Goal: Task Accomplishment & Management: Use online tool/utility

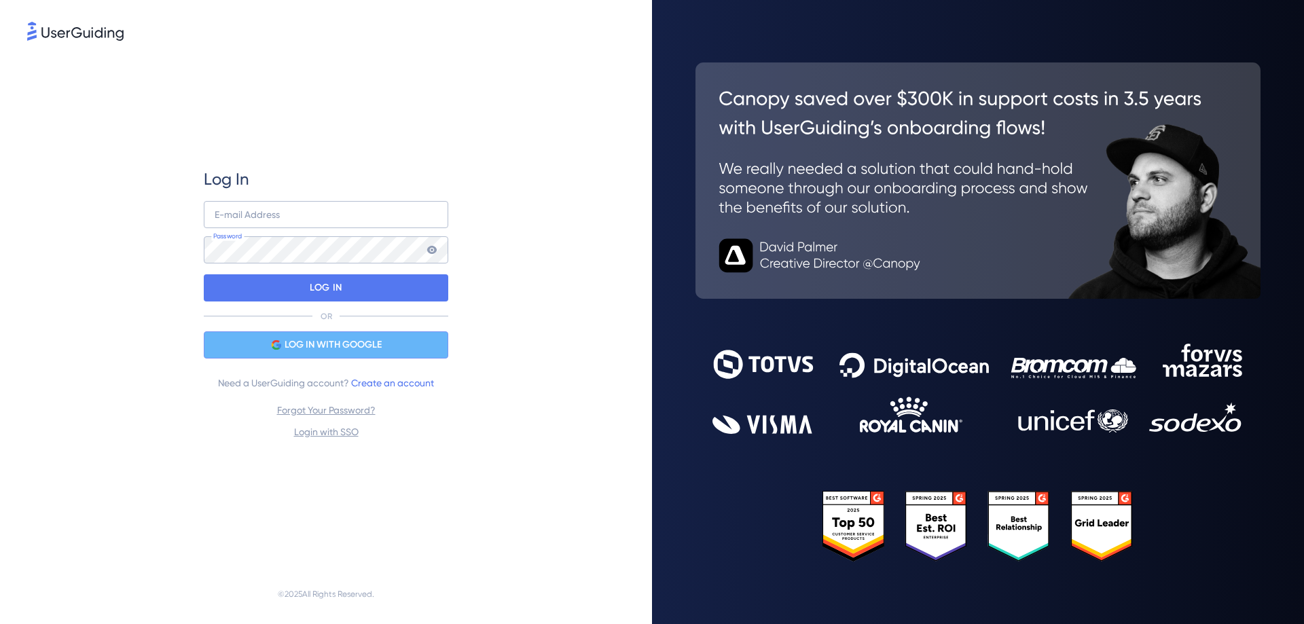
click at [311, 344] on span "LOG IN WITH GOOGLE" at bounding box center [333, 345] width 97 height 16
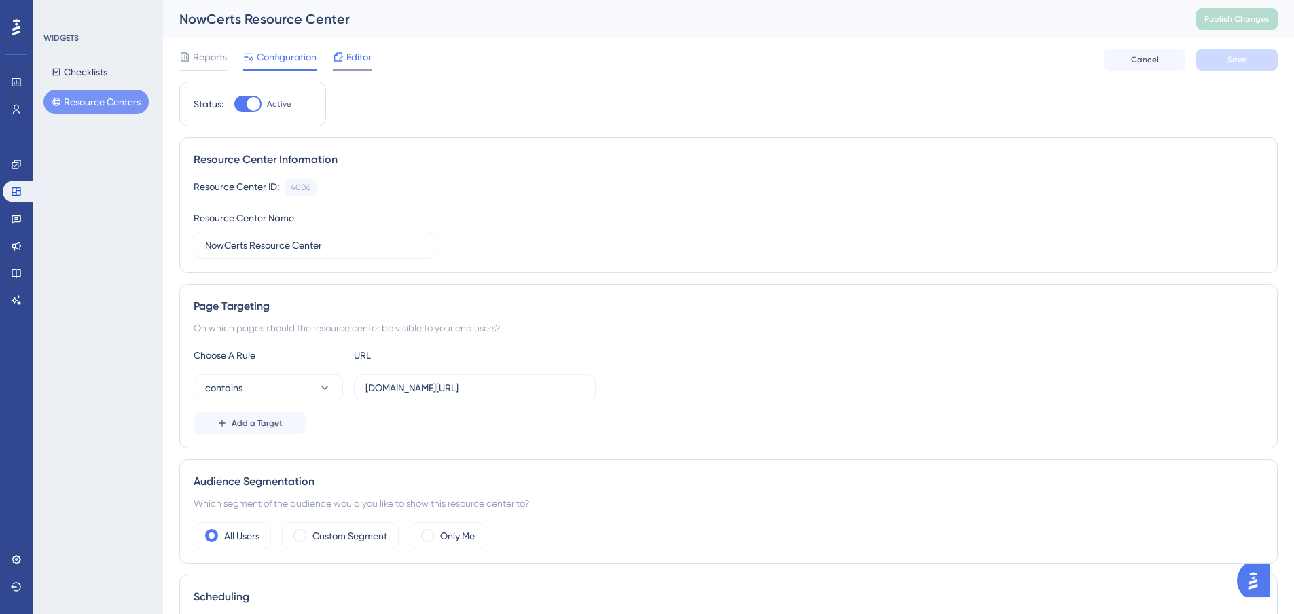
click at [358, 58] on span "Editor" at bounding box center [358, 57] width 25 height 16
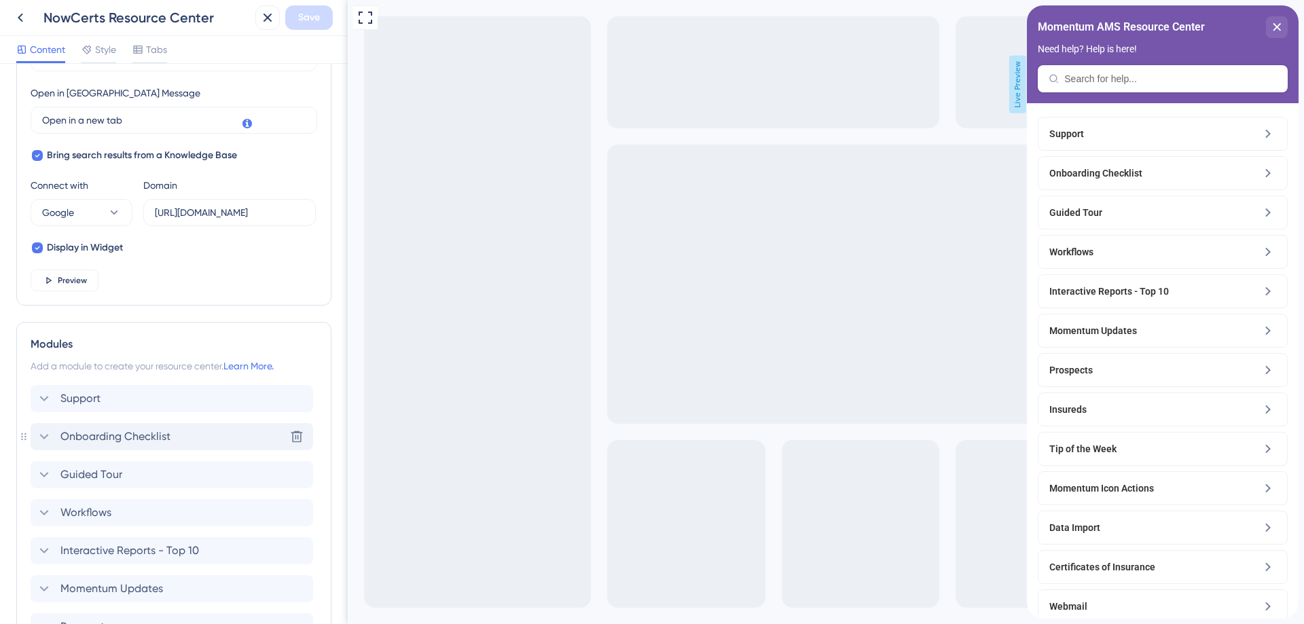
scroll to position [408, 0]
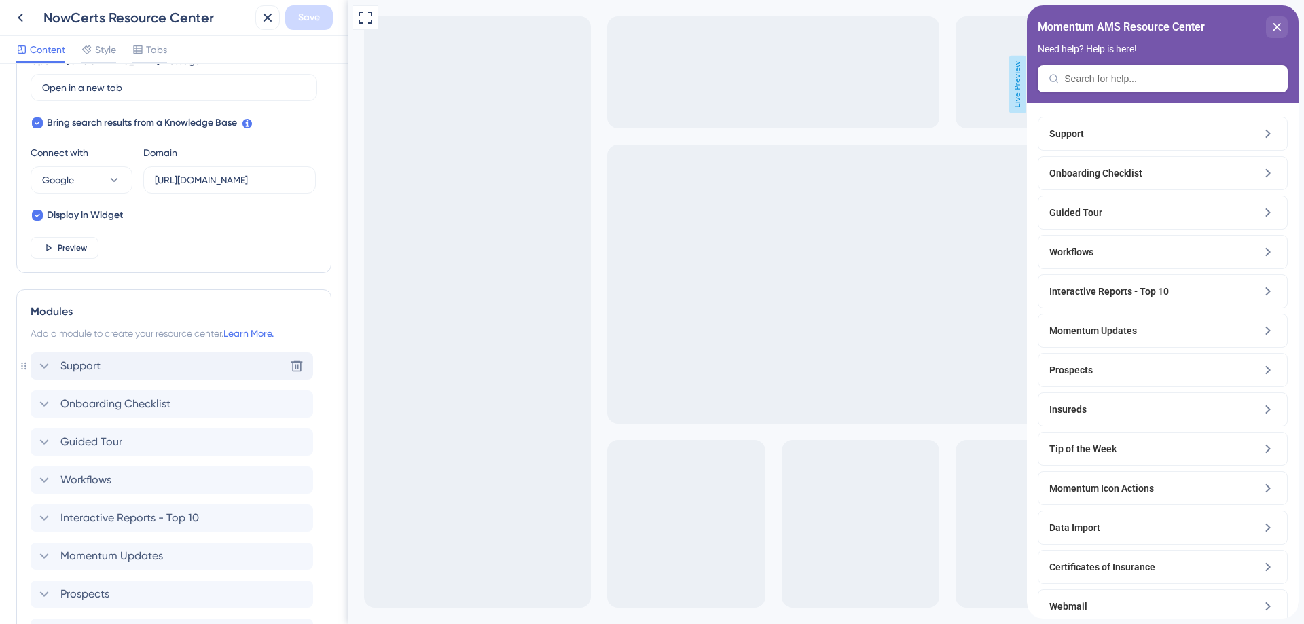
click at [45, 365] on icon at bounding box center [44, 366] width 16 height 16
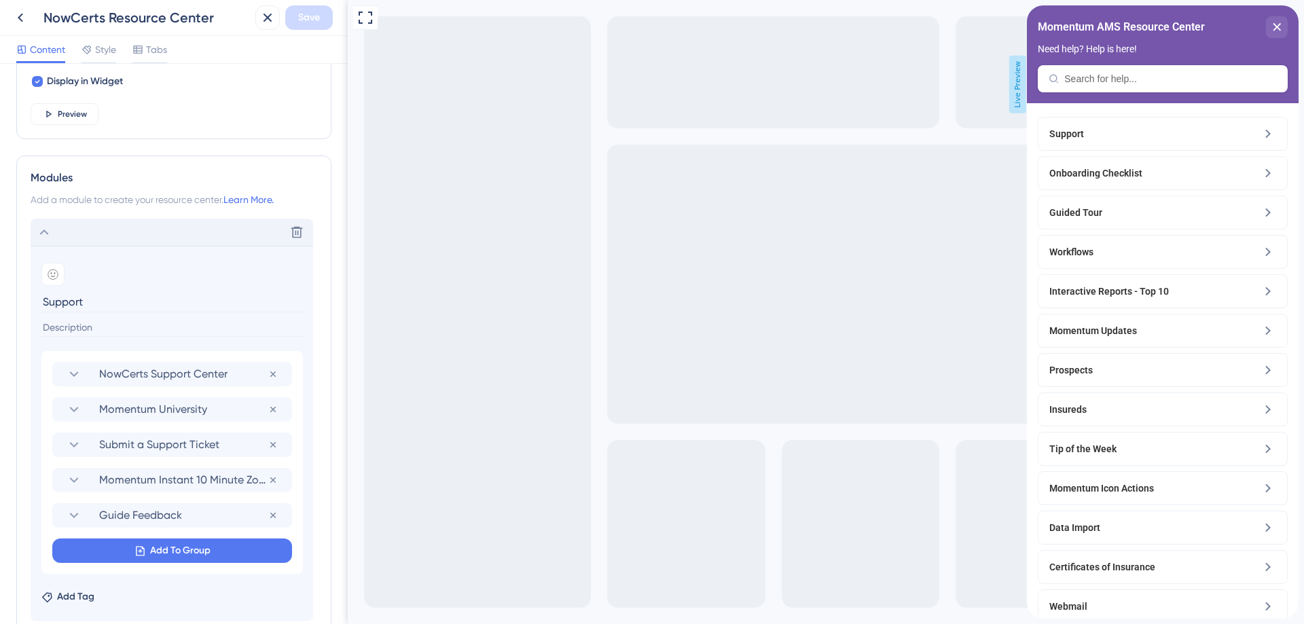
scroll to position [543, 0]
click at [74, 374] on icon at bounding box center [74, 372] width 9 height 5
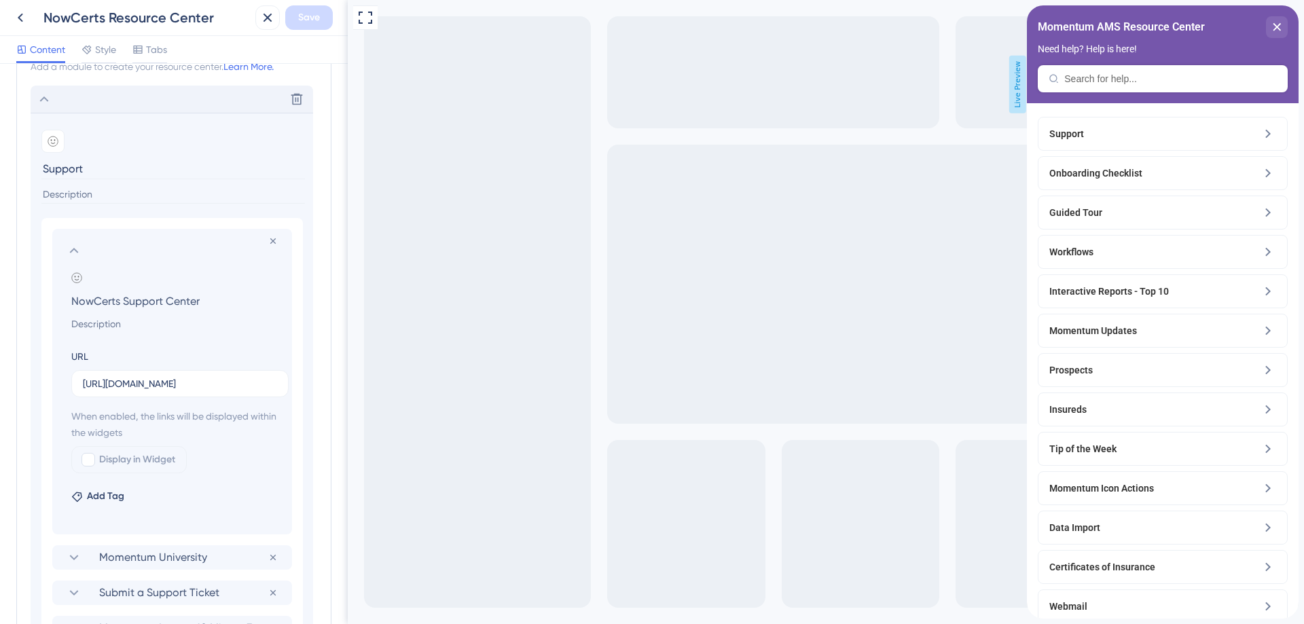
scroll to position [679, 0]
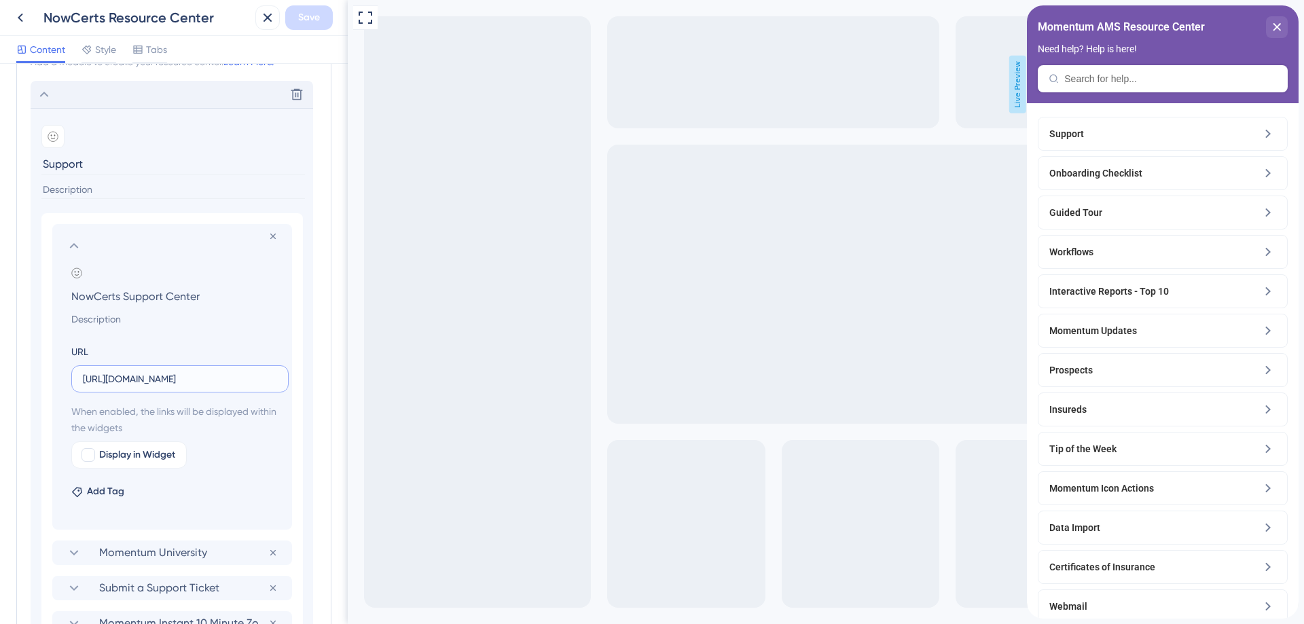
click at [166, 378] on input "[URL][DOMAIN_NAME]" at bounding box center [180, 379] width 194 height 15
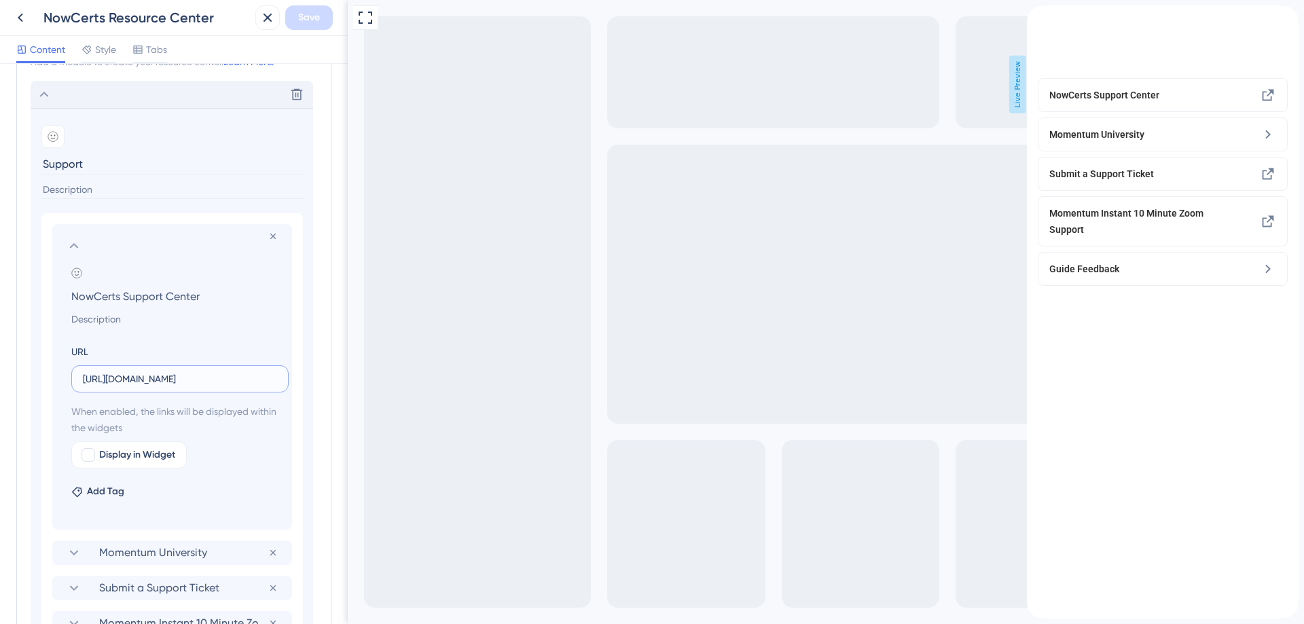
click at [166, 378] on input "[URL][DOMAIN_NAME]" at bounding box center [180, 379] width 194 height 15
paste input "[DOMAIN_NAME][URL]"
type input "[URL][DOMAIN_NAME]"
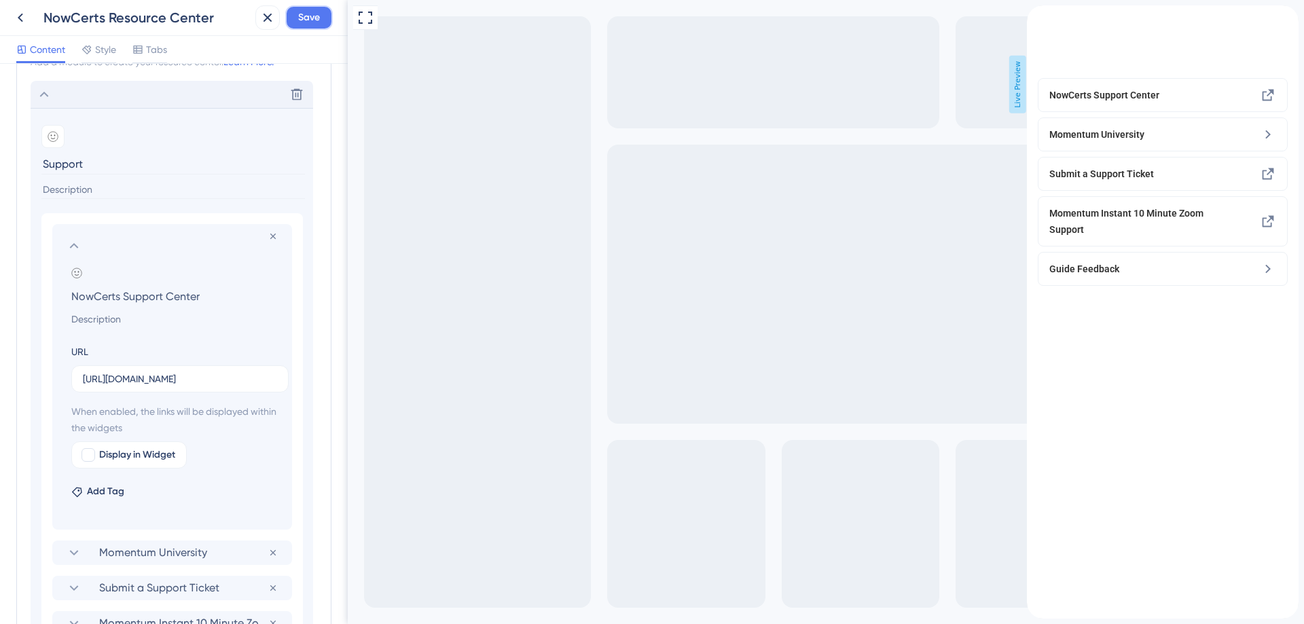
click at [303, 23] on span "Save" at bounding box center [309, 18] width 22 height 16
click at [72, 245] on icon at bounding box center [74, 246] width 16 height 16
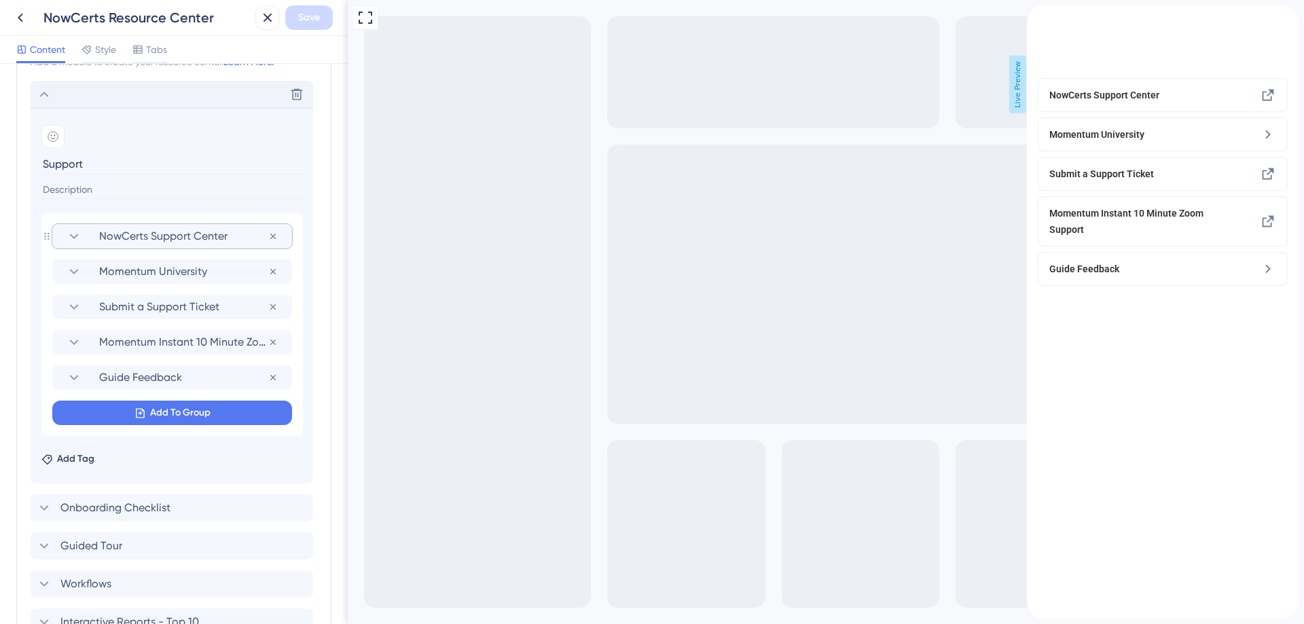
click at [39, 95] on icon at bounding box center [44, 94] width 16 height 16
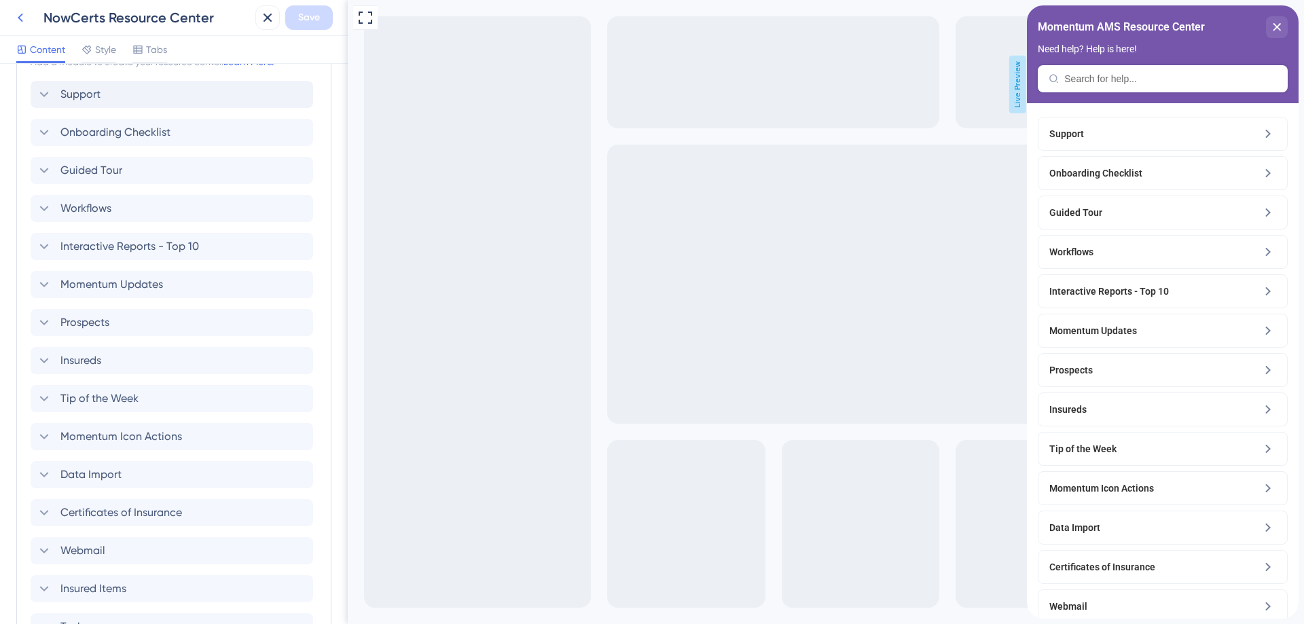
click at [22, 18] on icon at bounding box center [20, 18] width 16 height 16
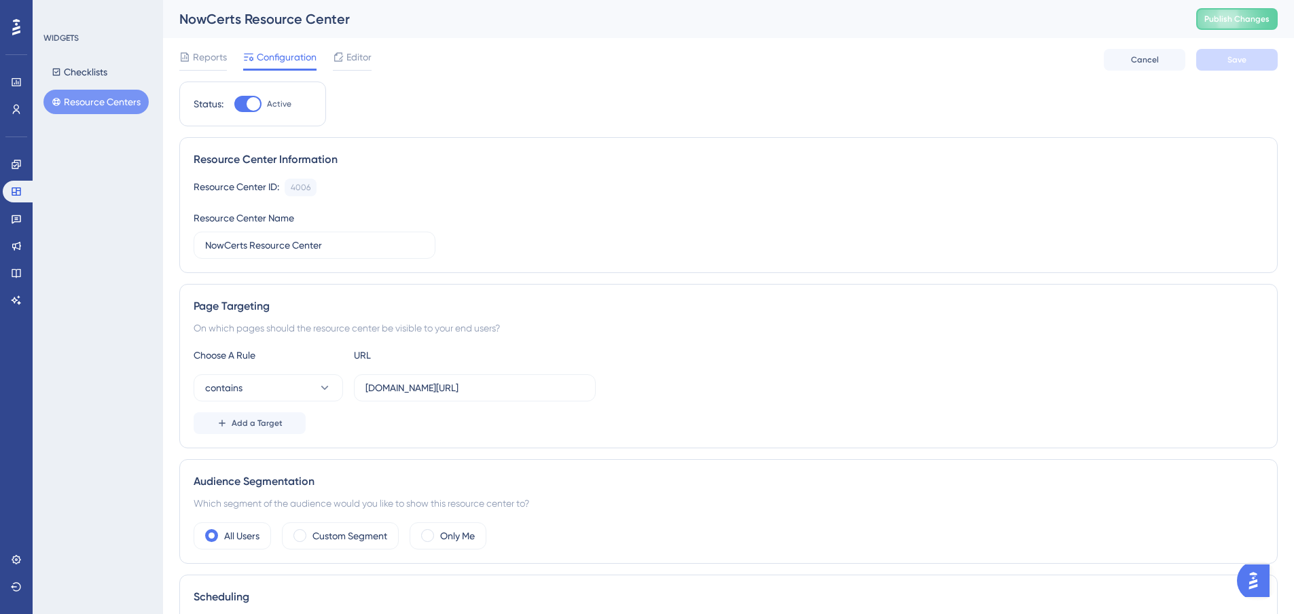
click at [96, 101] on button "Resource Centers" at bounding box center [95, 102] width 105 height 24
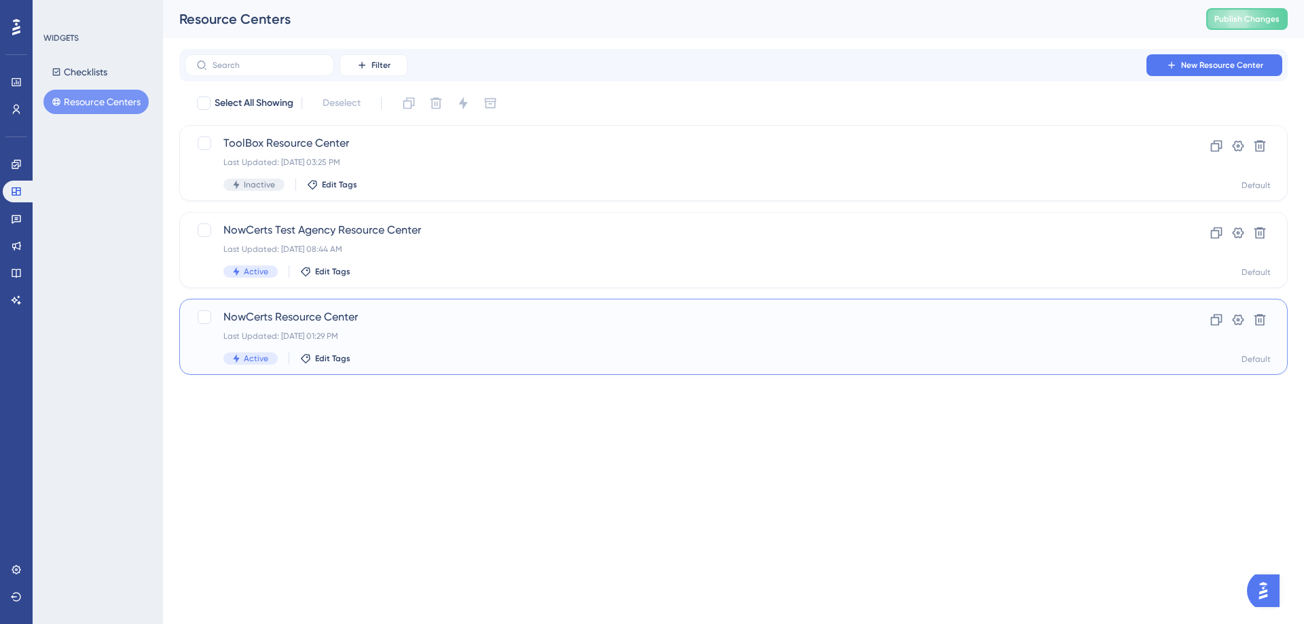
click at [247, 319] on span "NowCerts Resource Center" at bounding box center [680, 317] width 912 height 16
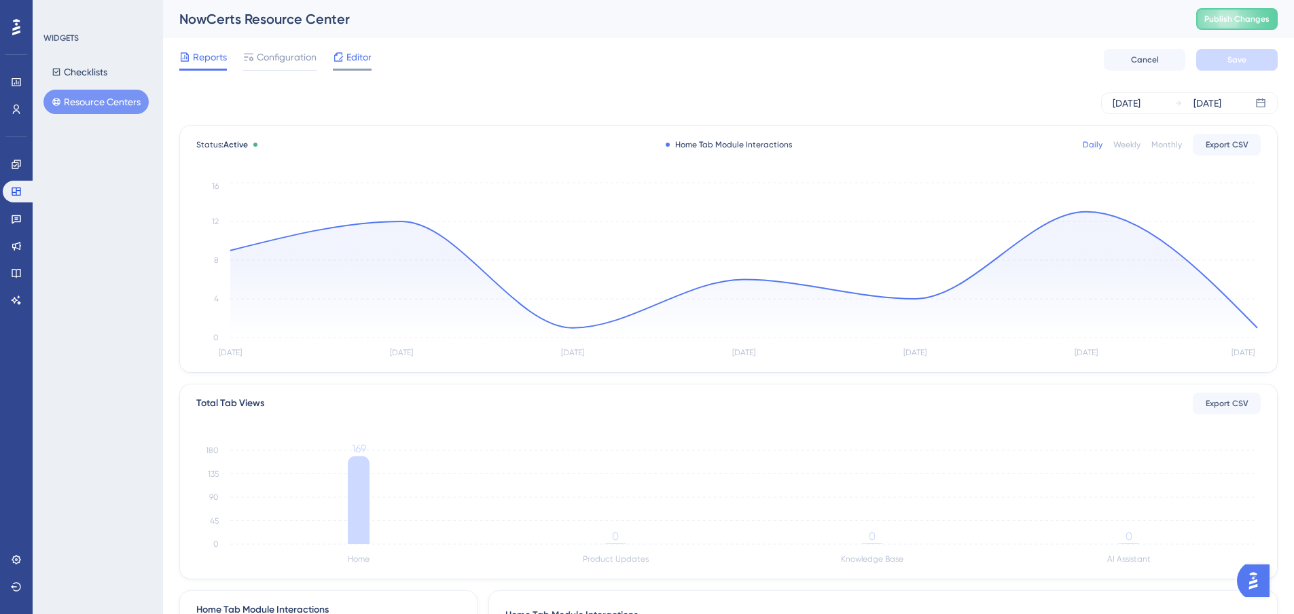
click at [357, 57] on span "Editor" at bounding box center [358, 57] width 25 height 16
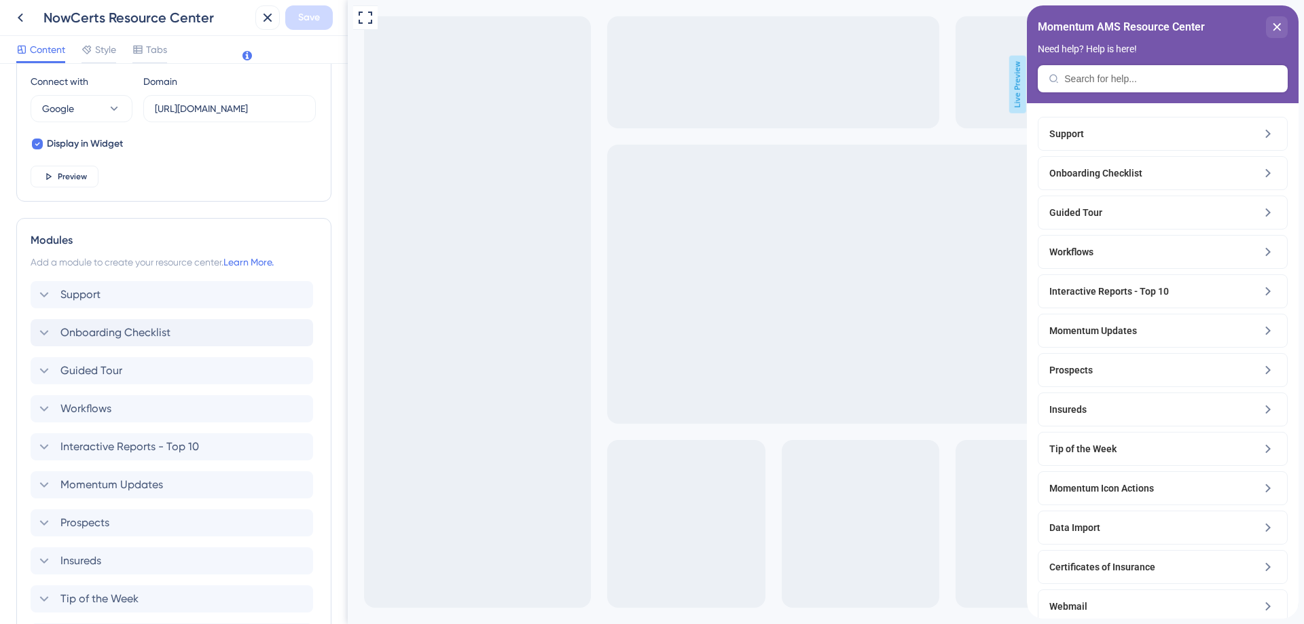
scroll to position [476, 0]
click at [68, 300] on span "Support" at bounding box center [80, 298] width 40 height 16
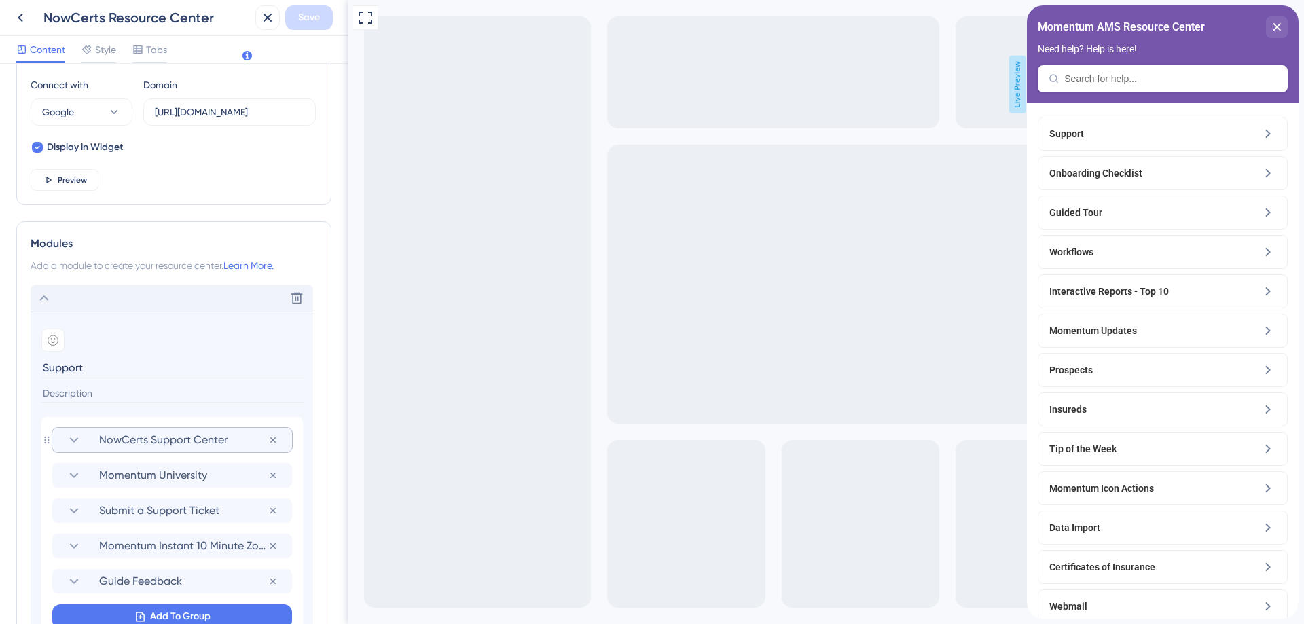
click at [132, 431] on section "NowCerts Support Center" at bounding box center [172, 440] width 213 height 24
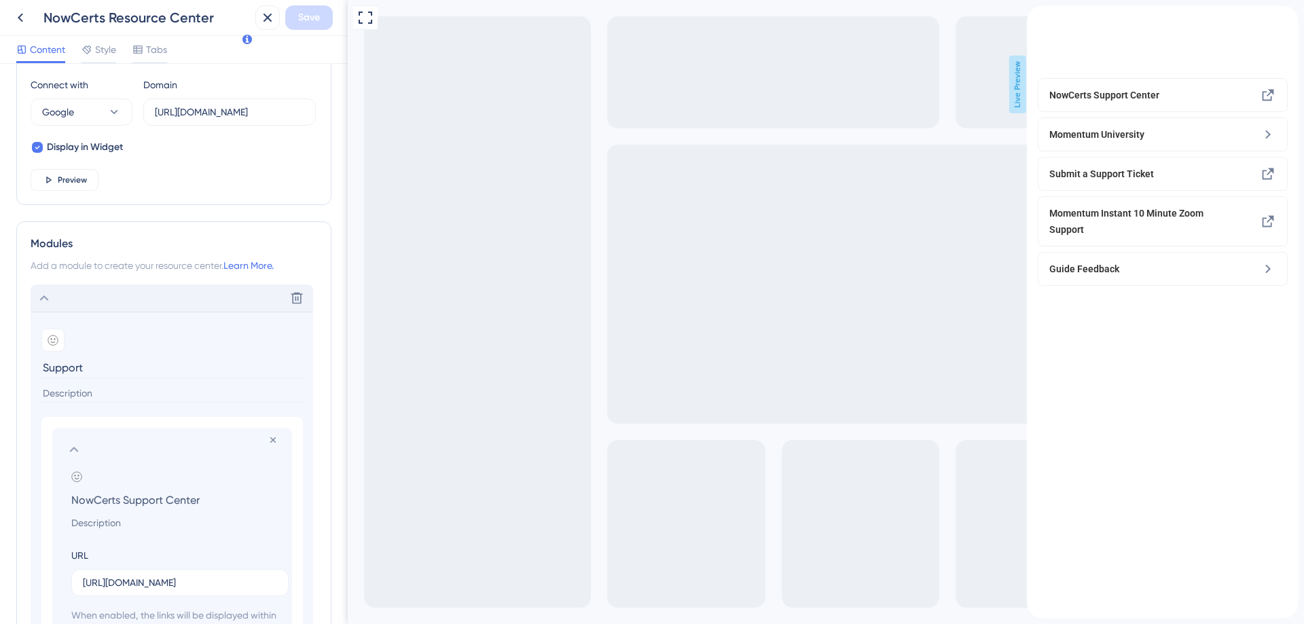
scroll to position [543, 0]
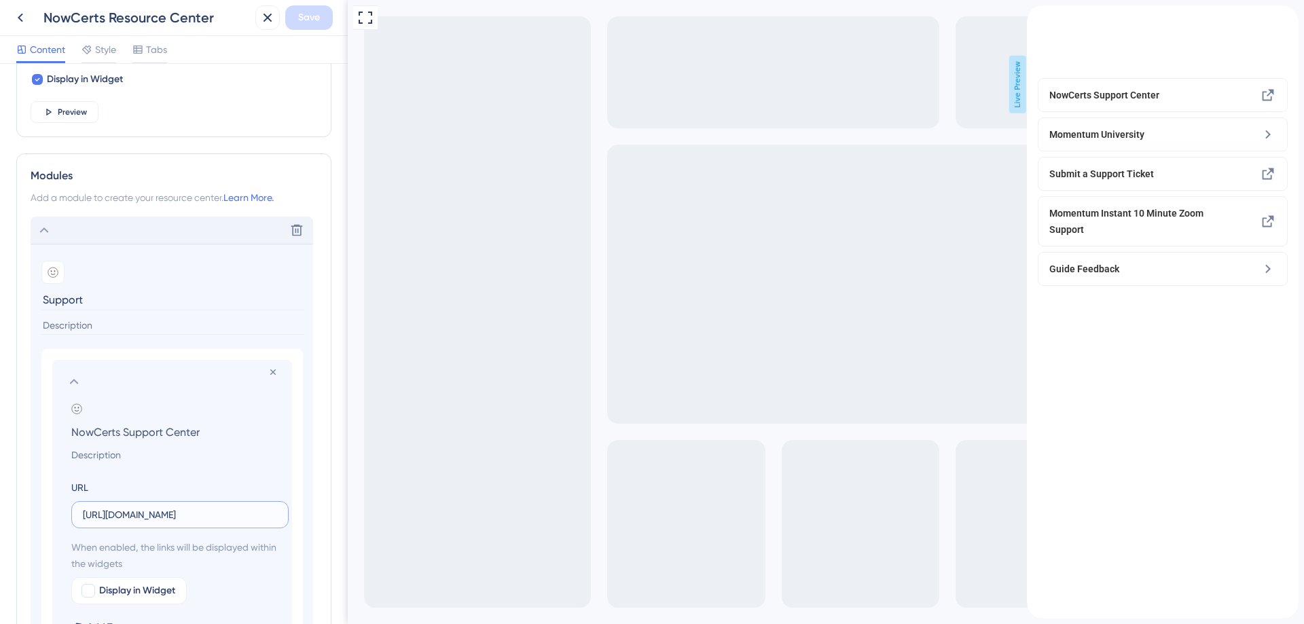
click at [194, 516] on input "[URL][DOMAIN_NAME]" at bounding box center [180, 514] width 194 height 15
click at [74, 384] on icon at bounding box center [74, 382] width 16 height 16
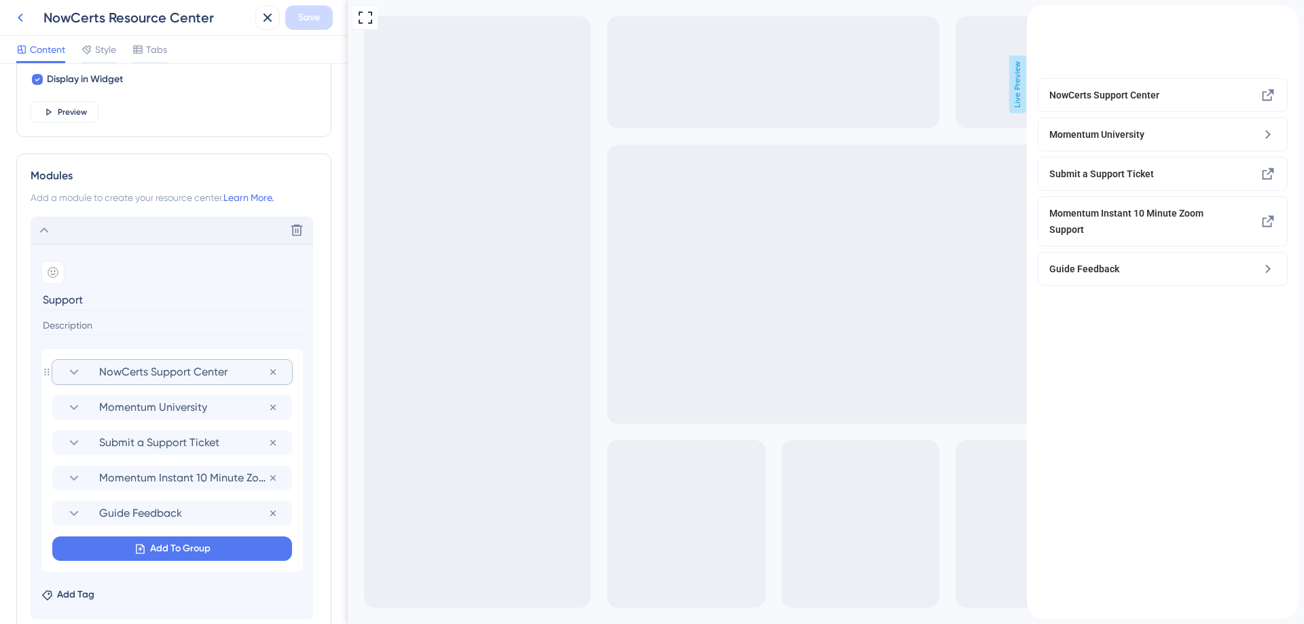
click at [21, 20] on icon at bounding box center [20, 18] width 5 height 9
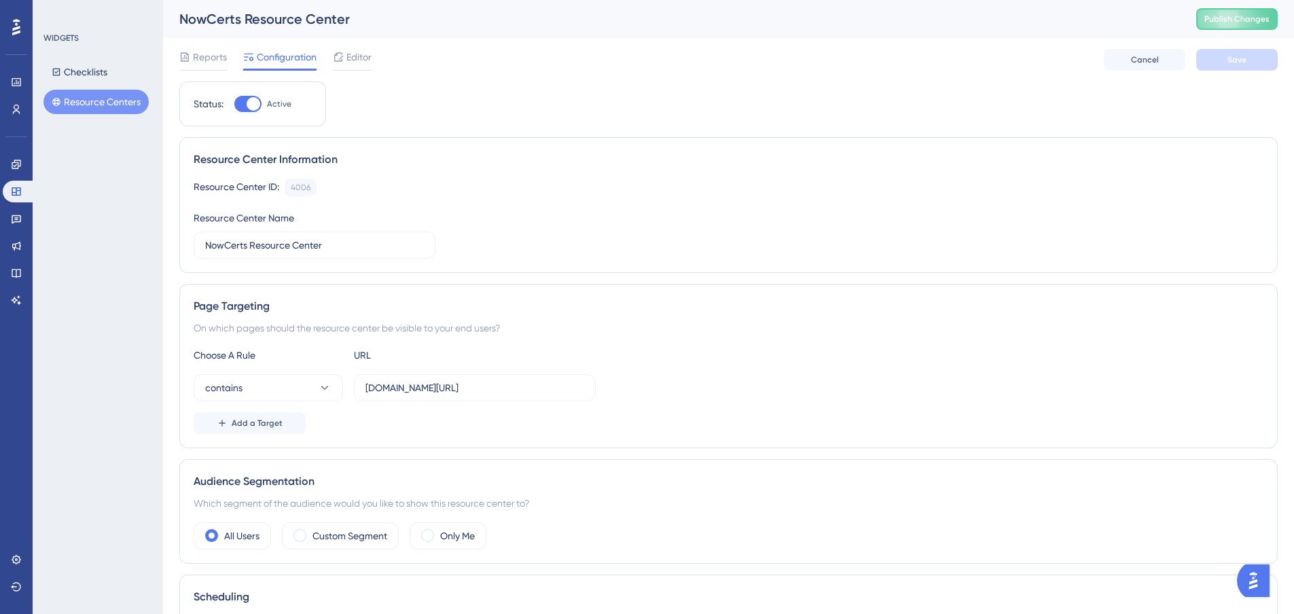
click at [84, 109] on button "Resource Centers" at bounding box center [95, 102] width 105 height 24
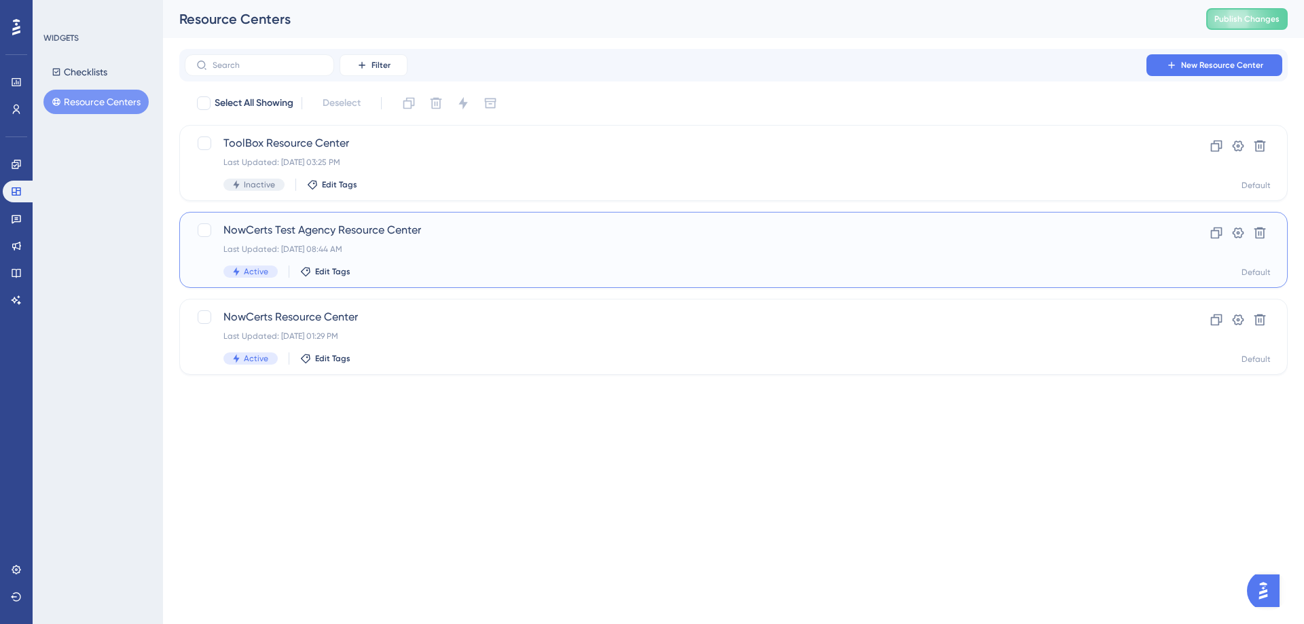
click at [255, 228] on span "NowCerts Test Agency Resource Center" at bounding box center [680, 230] width 912 height 16
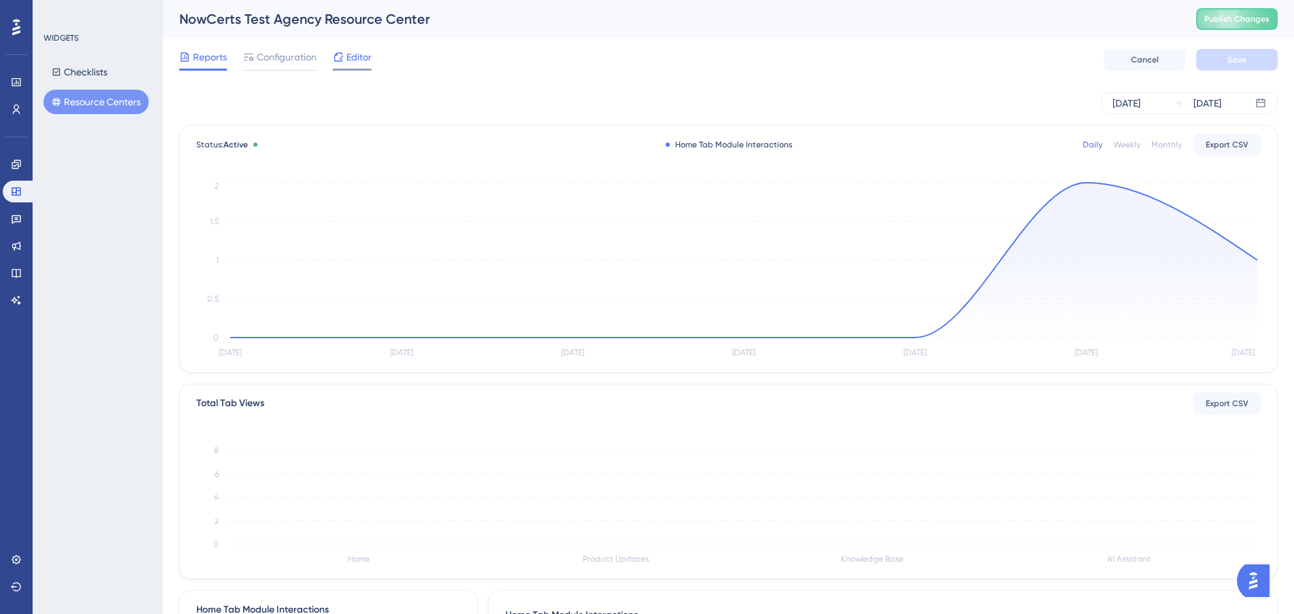
click at [352, 56] on span "Editor" at bounding box center [358, 57] width 25 height 16
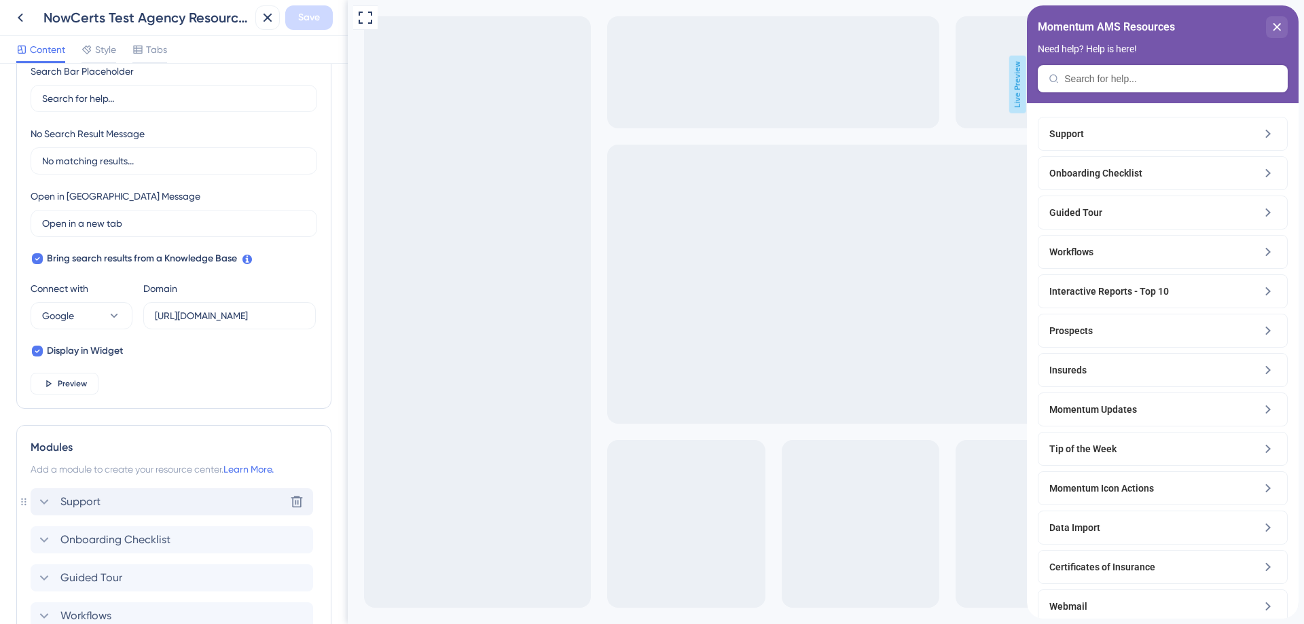
click at [65, 505] on span "Support" at bounding box center [80, 502] width 40 height 16
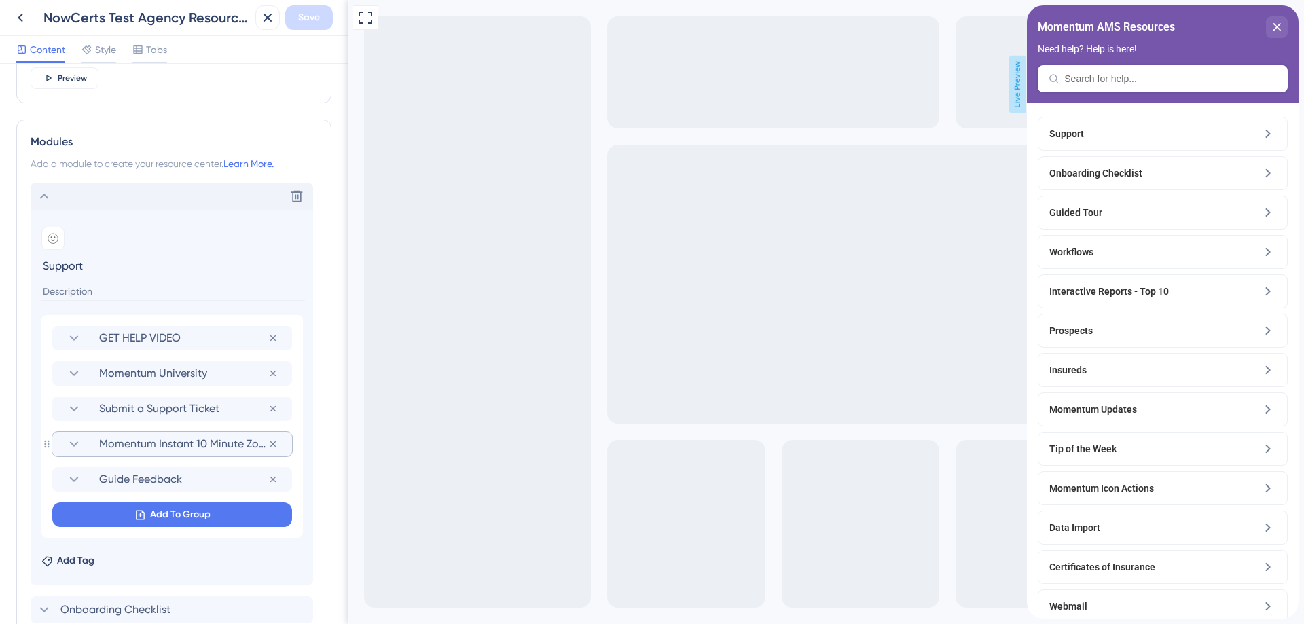
scroll to position [611, 0]
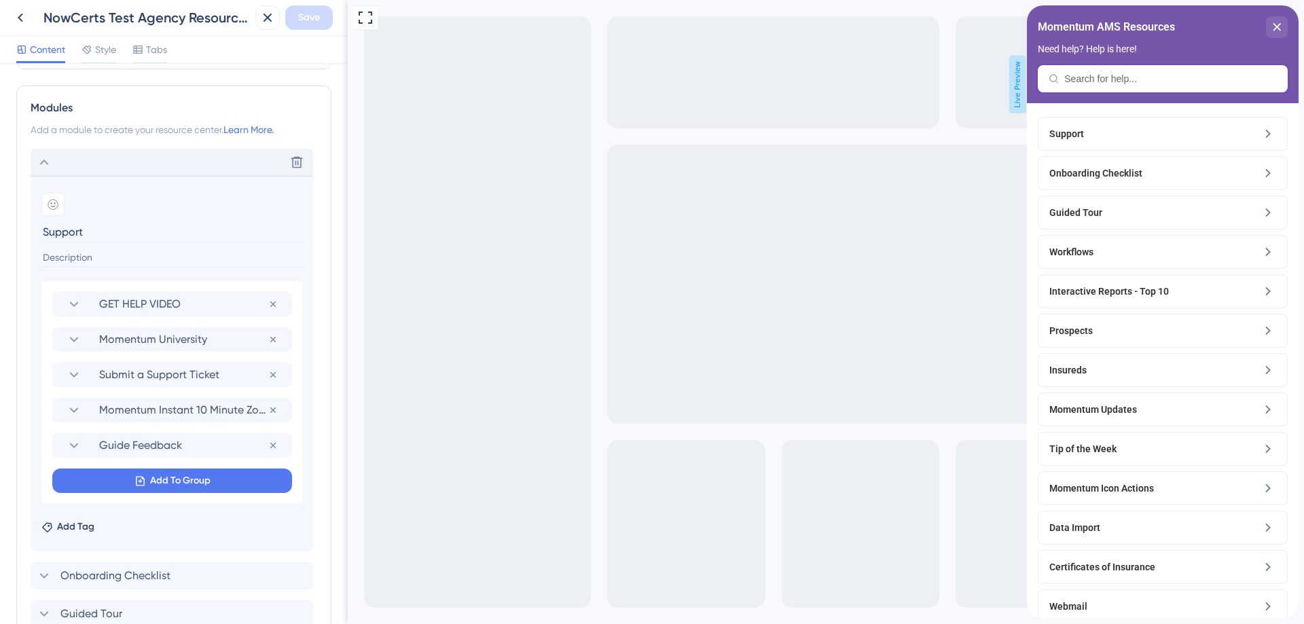
click at [39, 164] on icon at bounding box center [44, 162] width 16 height 16
